Goal: Transaction & Acquisition: Purchase product/service

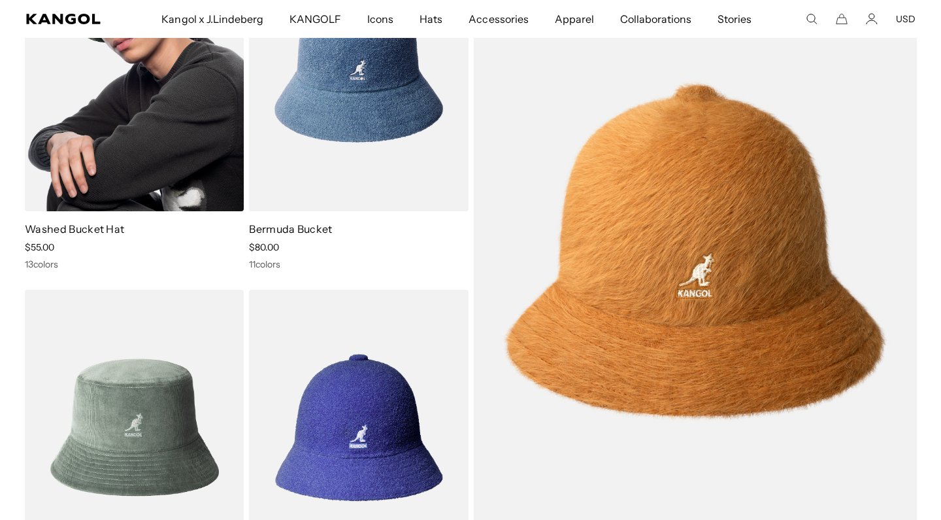
scroll to position [0, 269]
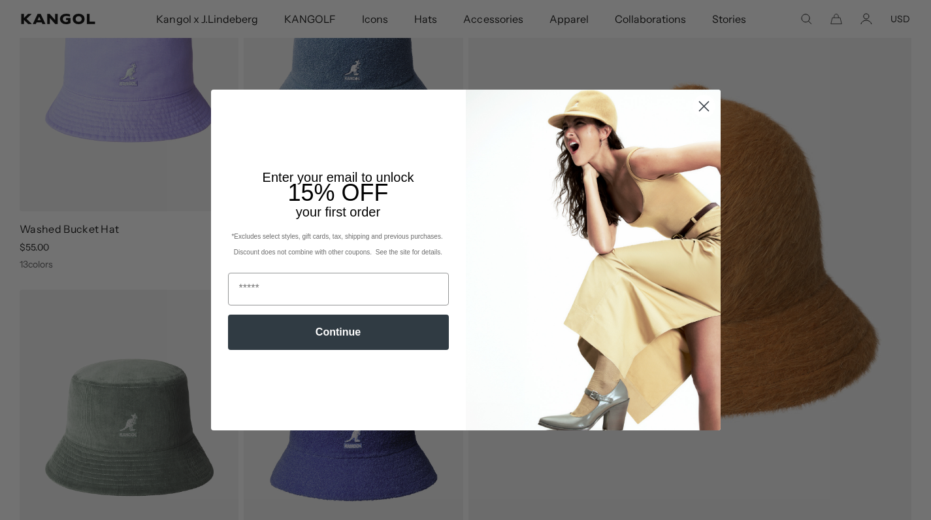
click at [710, 114] on circle "Close dialog" at bounding box center [704, 106] width 22 height 22
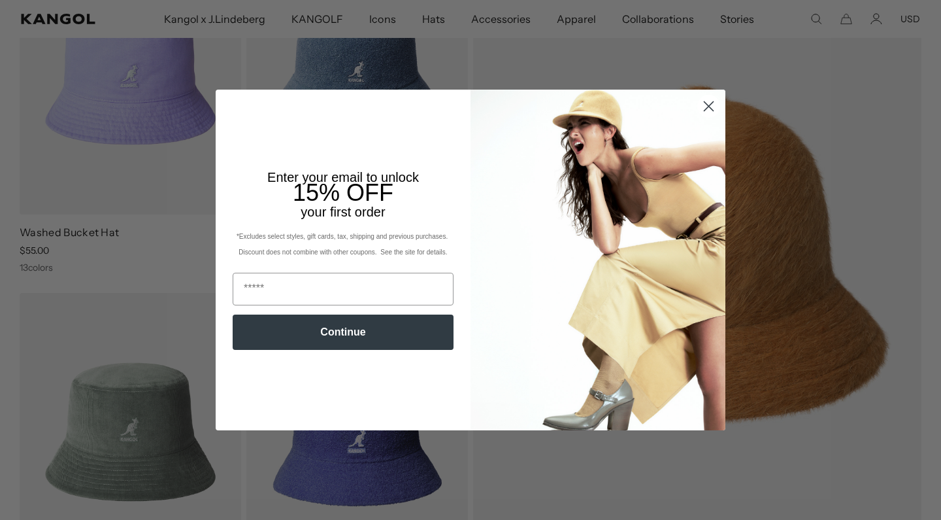
scroll to position [0, 0]
click at [710, 110] on icon "Close dialog" at bounding box center [708, 106] width 23 height 23
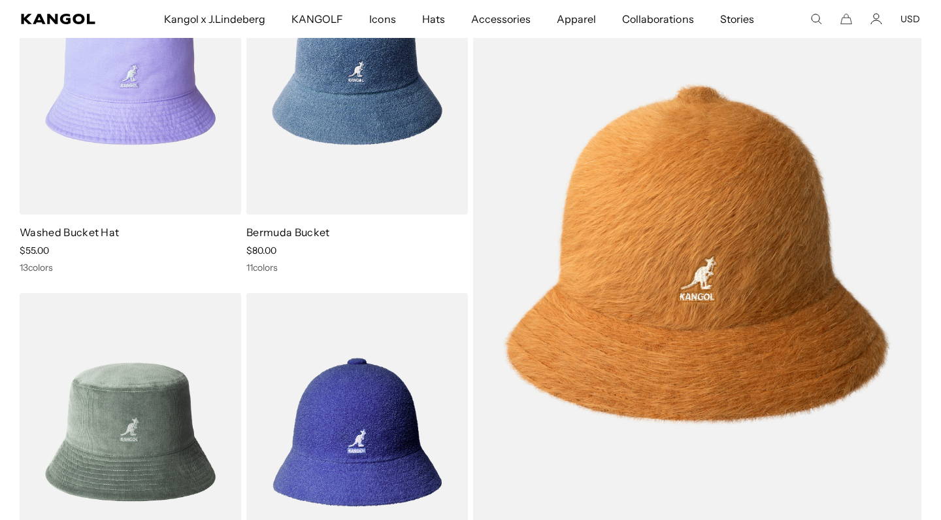
click at [709, 102] on div "Close dialog Enter your email to unlock 15% OFF your first order *Excludes sele…" at bounding box center [471, 260] width 536 height 340
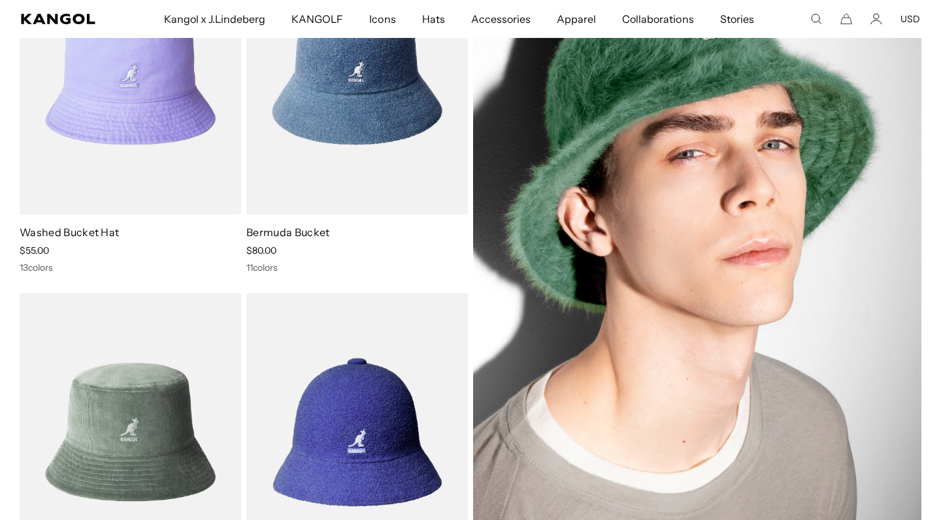
click at [144, 271] on div "Close dialog Enter your email to unlock 15% OFF your first order *Excludes sele…" at bounding box center [470, 260] width 941 height 520
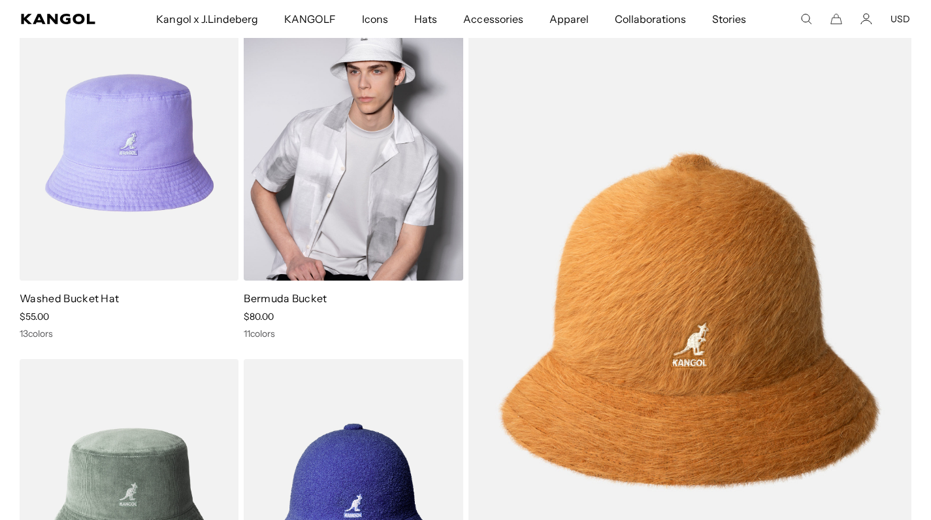
scroll to position [0, 269]
click at [331, 210] on img at bounding box center [353, 142] width 219 height 275
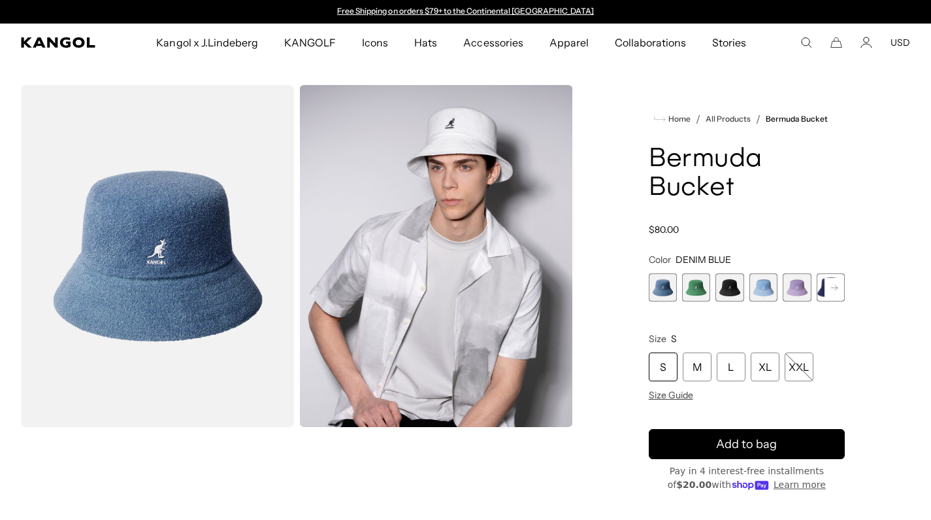
click at [831, 284] on rect at bounding box center [835, 288] width 20 height 20
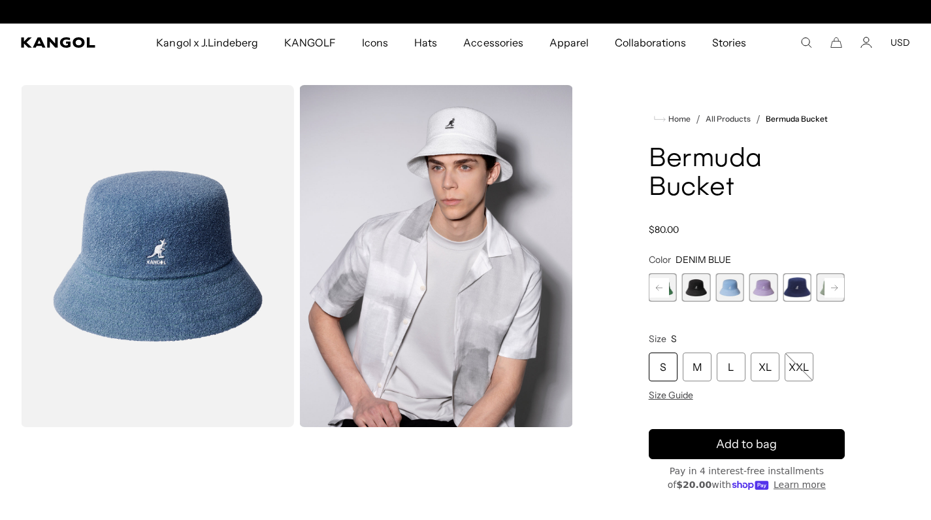
scroll to position [0, 269]
click at [831, 284] on rect at bounding box center [835, 288] width 20 height 20
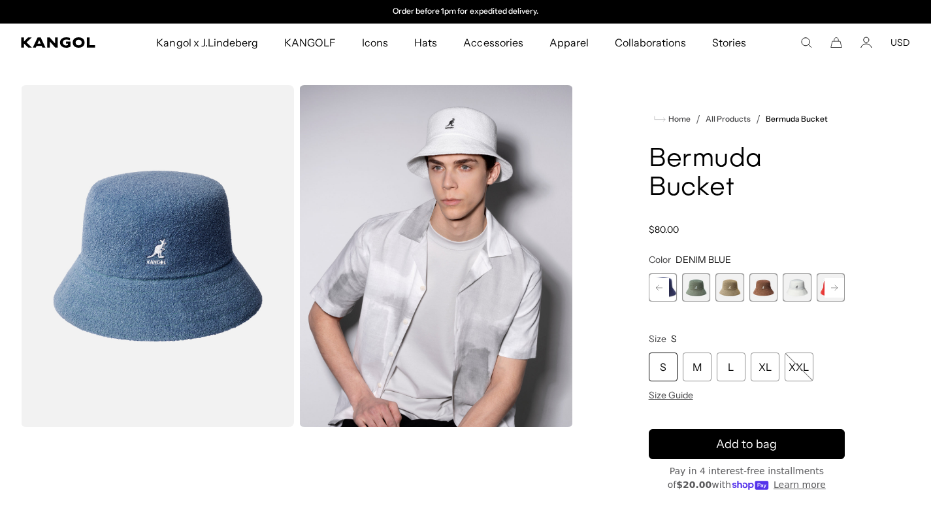
click at [831, 284] on div "Previous Next DENIM BLUE Variant sold out or unavailable Turf Green Variant sol…" at bounding box center [747, 287] width 196 height 28
click at [831, 284] on span "11 of 11" at bounding box center [831, 287] width 28 height 28
